Goal: Task Accomplishment & Management: Complete application form

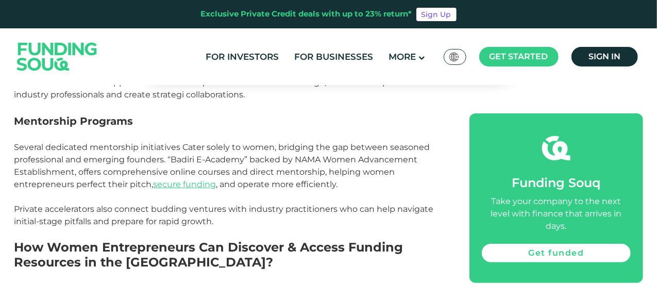
click at [226, 155] on link "Badiri E-Academy" at bounding box center [208, 160] width 74 height 10
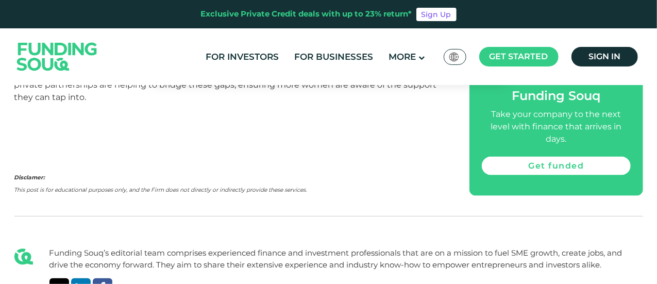
scroll to position [2574, 0]
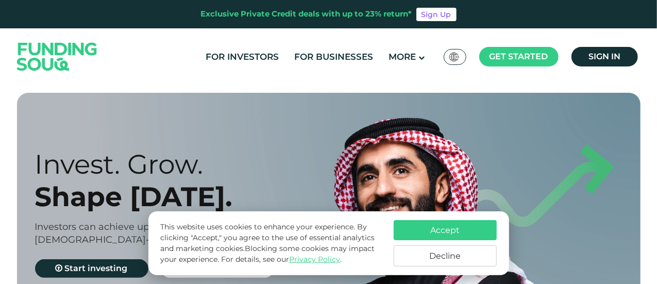
click at [412, 224] on button "Accept" at bounding box center [445, 230] width 103 height 20
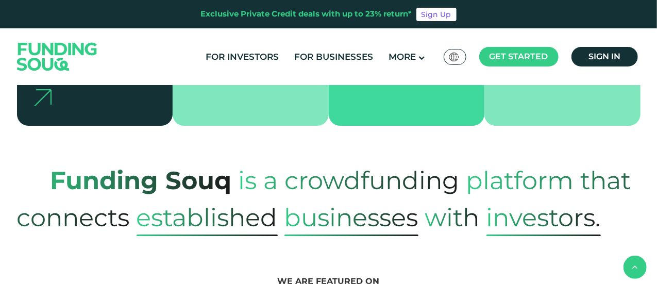
scroll to position [378, 0]
click at [339, 55] on link "For Businesses" at bounding box center [334, 56] width 84 height 17
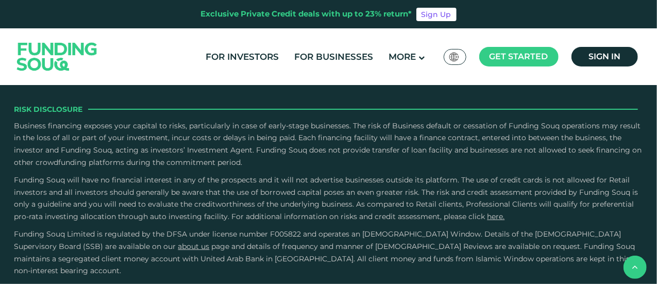
scroll to position [1457, 0]
